Goal: Information Seeking & Learning: Learn about a topic

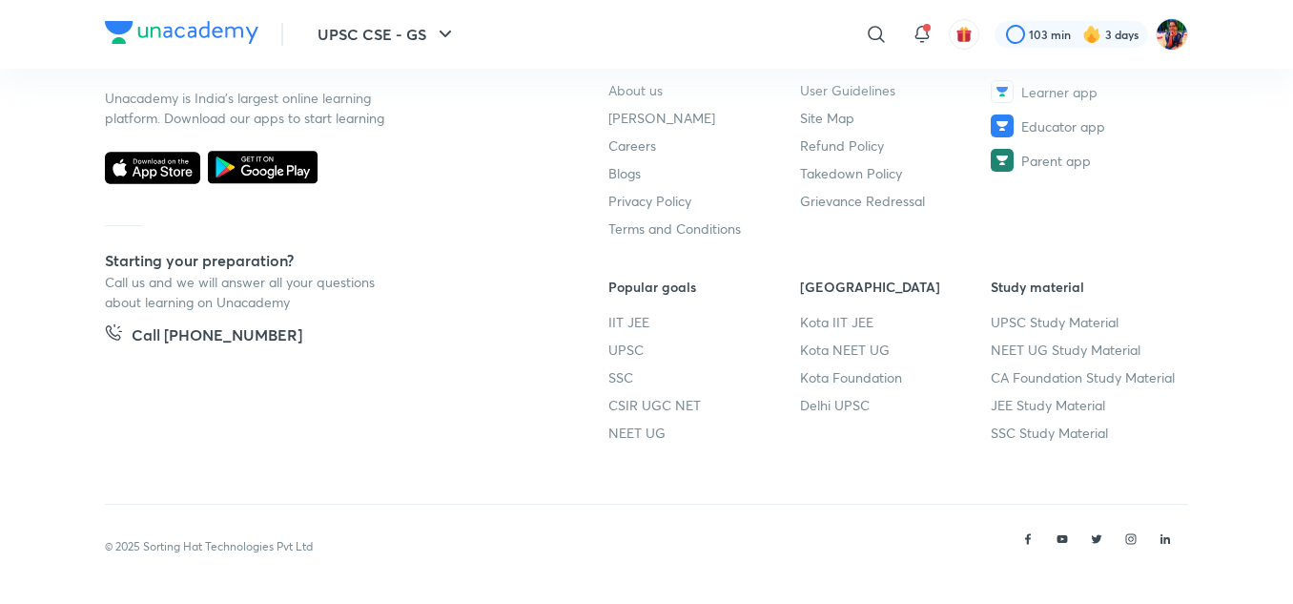
scroll to position [1105, 0]
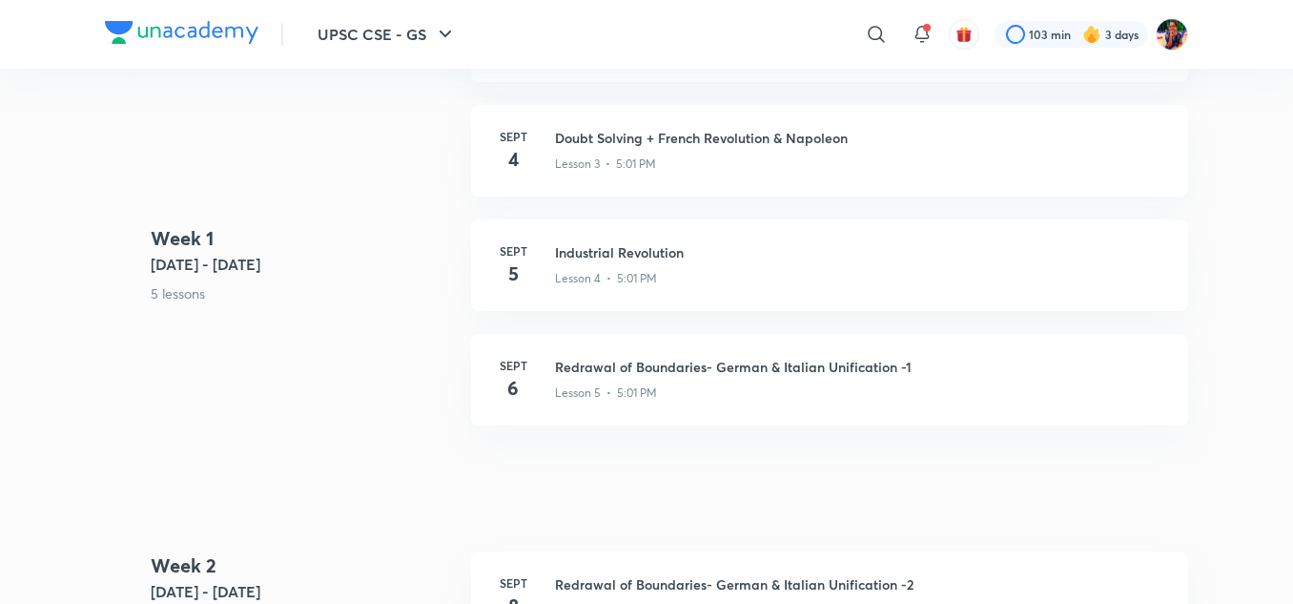
scroll to position [367, 0]
